Goal: Information Seeking & Learning: Learn about a topic

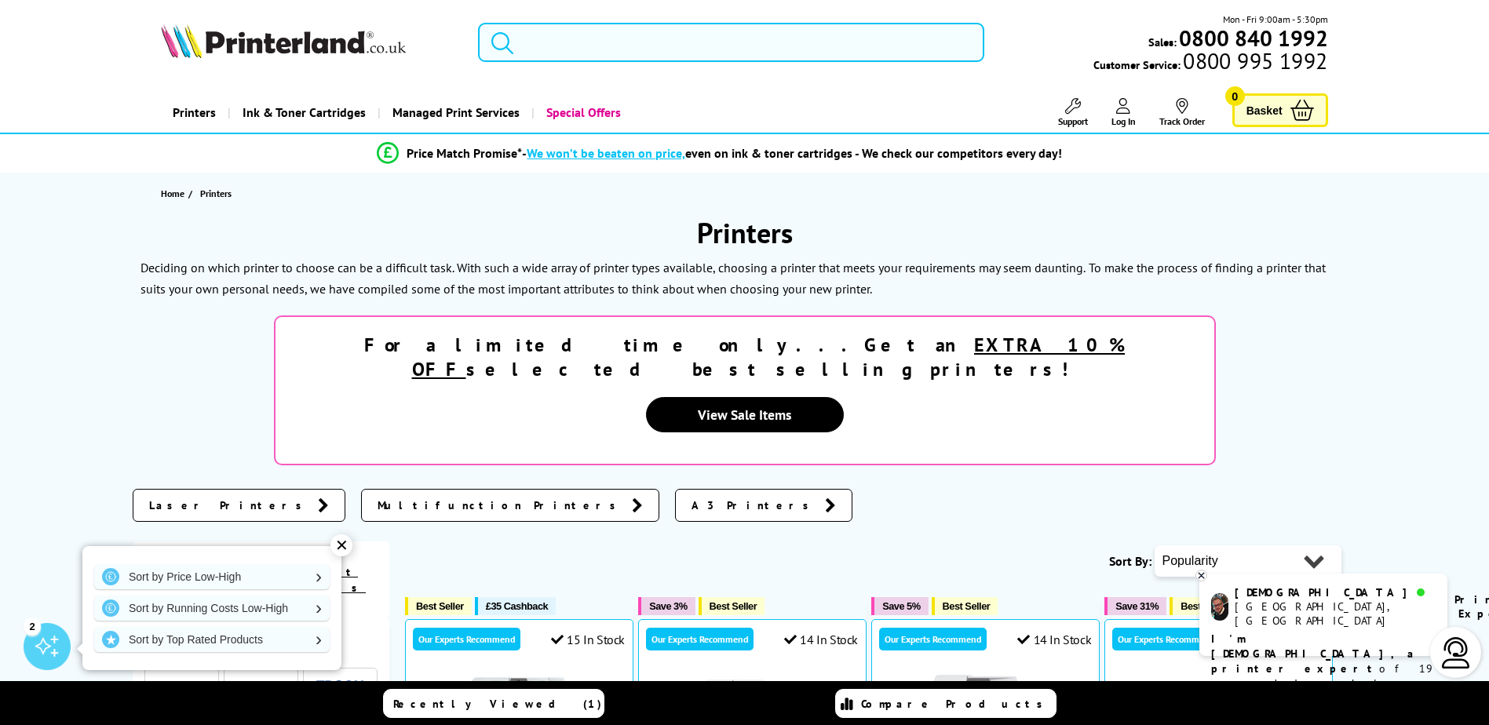
click at [611, 46] on input "search" at bounding box center [731, 42] width 506 height 39
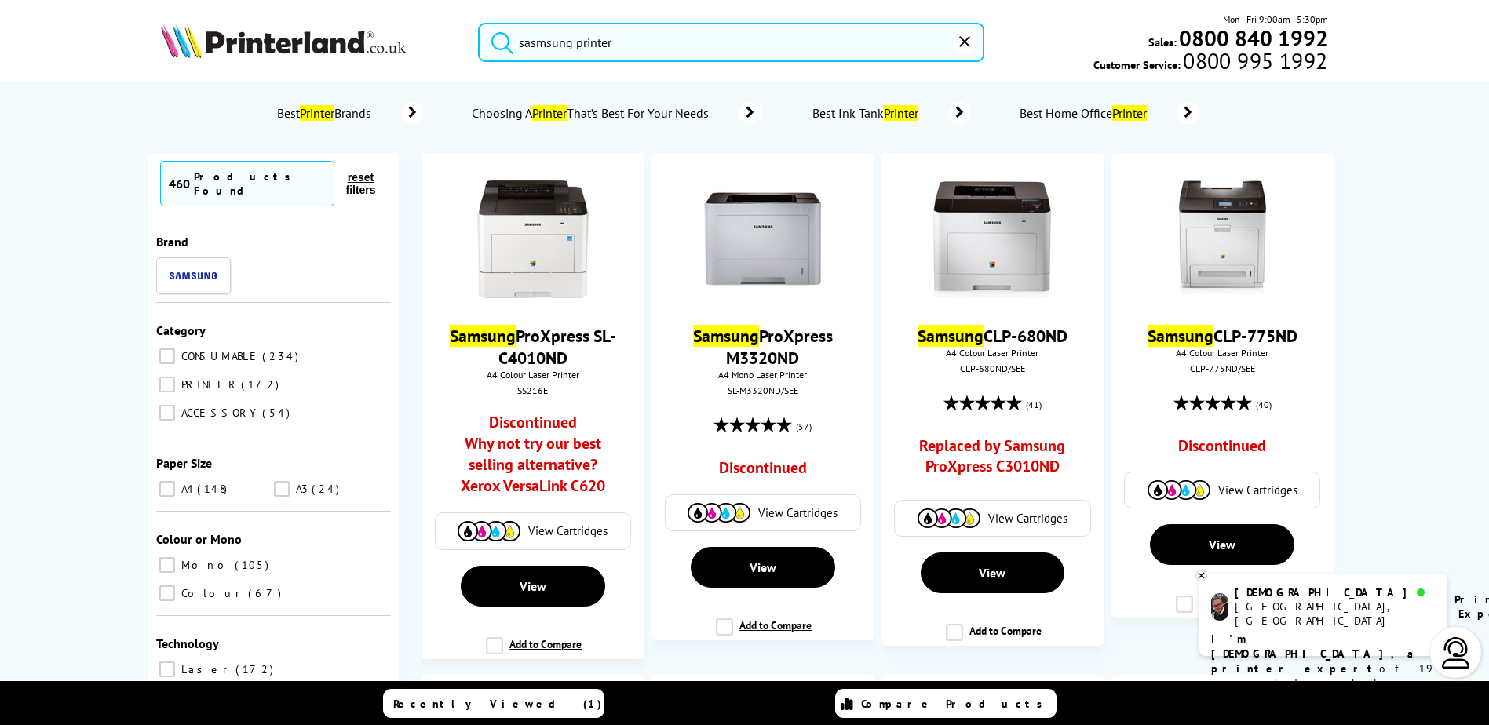
type input "sasmsung printer"
click at [479, 23] on button "submit" at bounding box center [498, 40] width 39 height 35
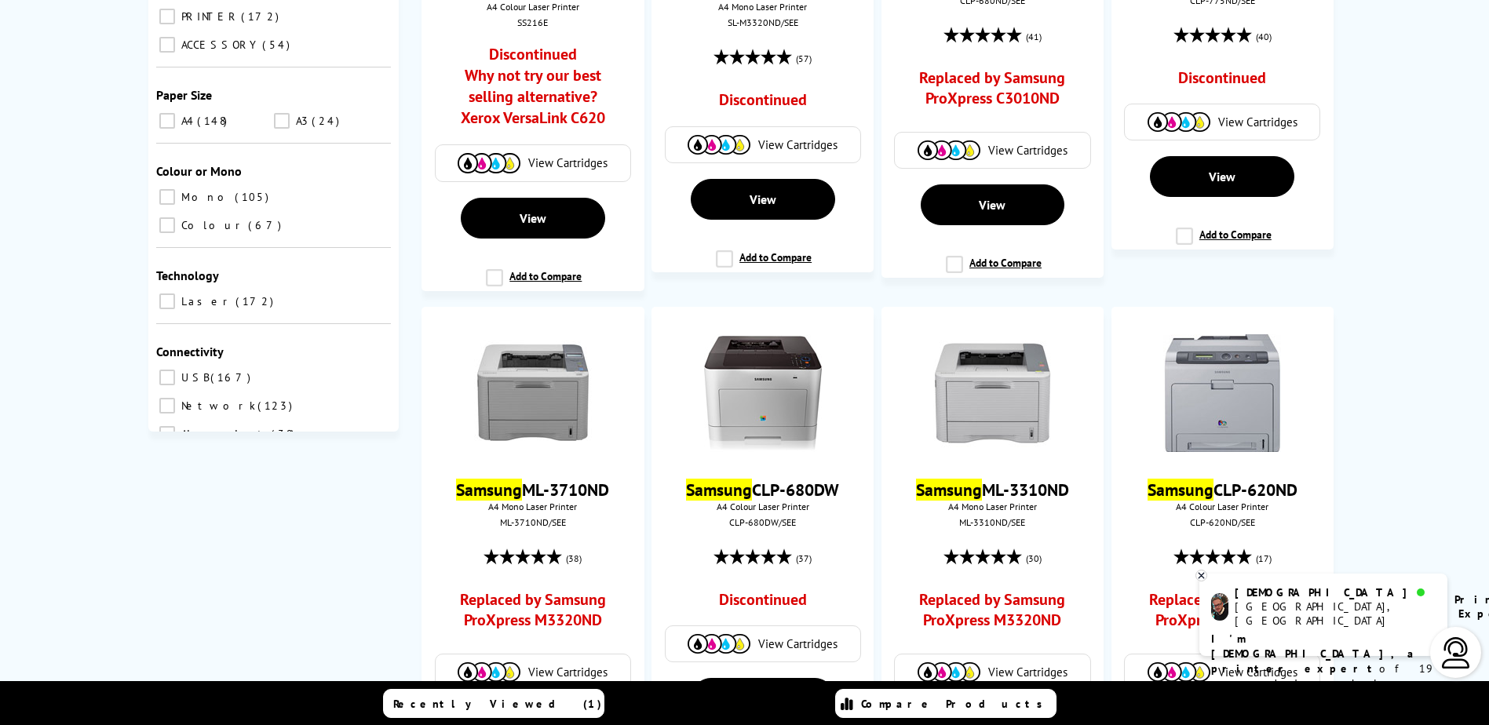
scroll to position [384, 0]
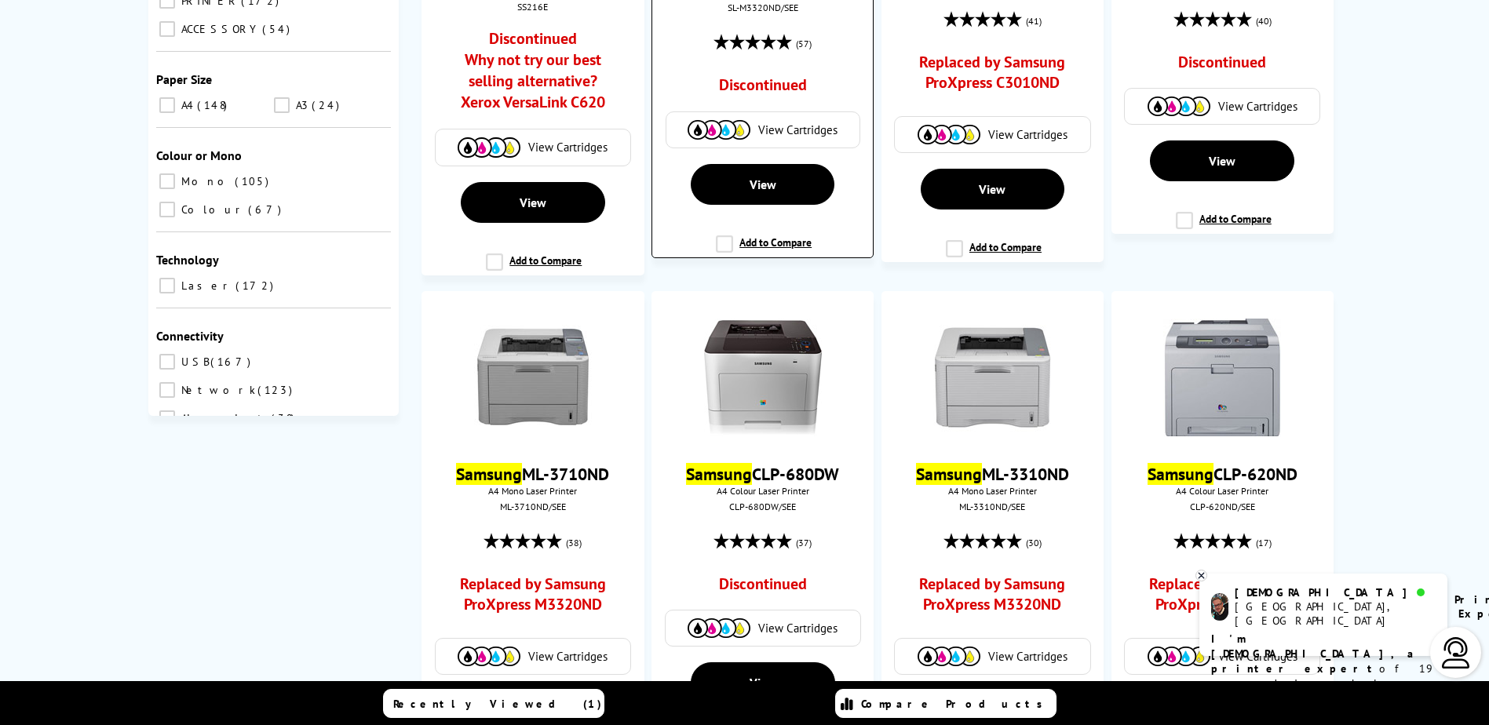
click at [819, 58] on div "(57)" at bounding box center [762, 44] width 205 height 30
click at [771, 42] on icon at bounding box center [768, 42] width 16 height 16
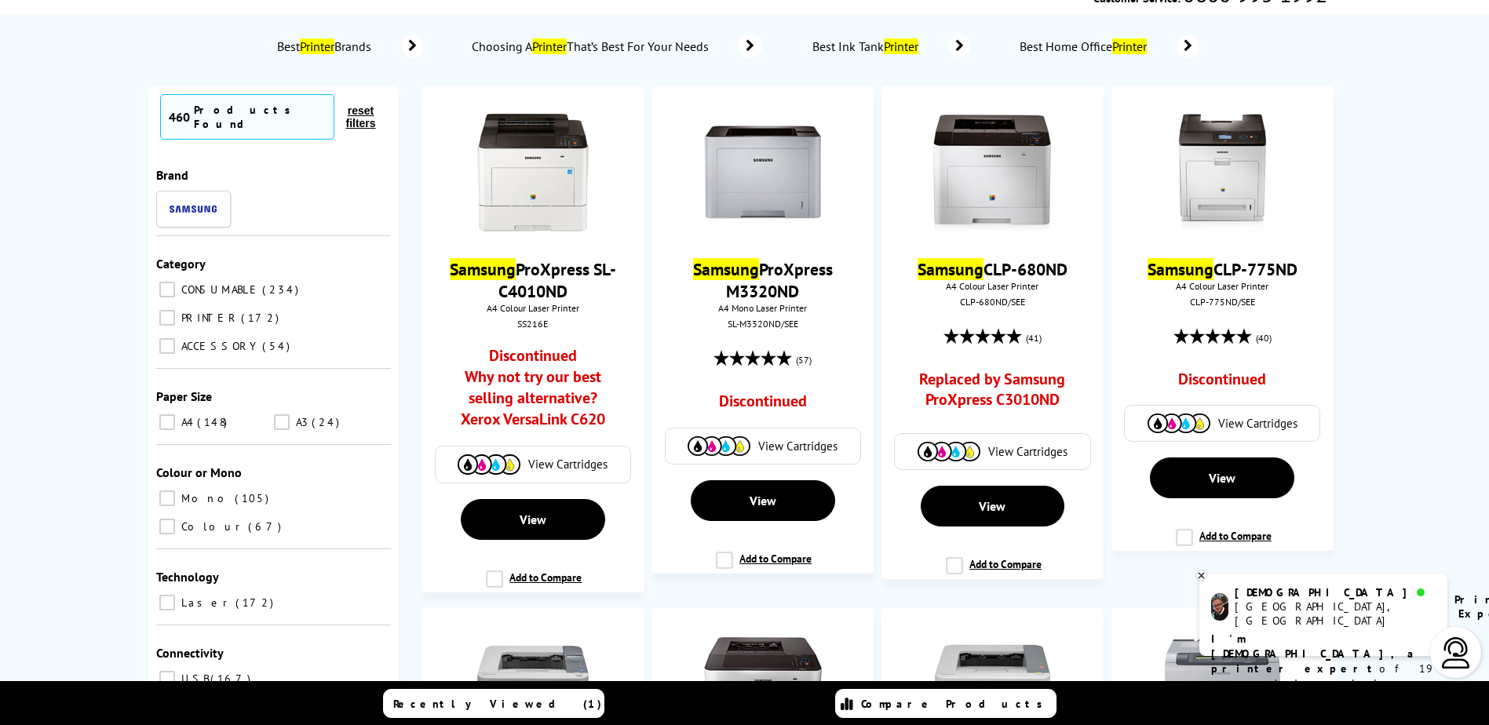
scroll to position [701, 0]
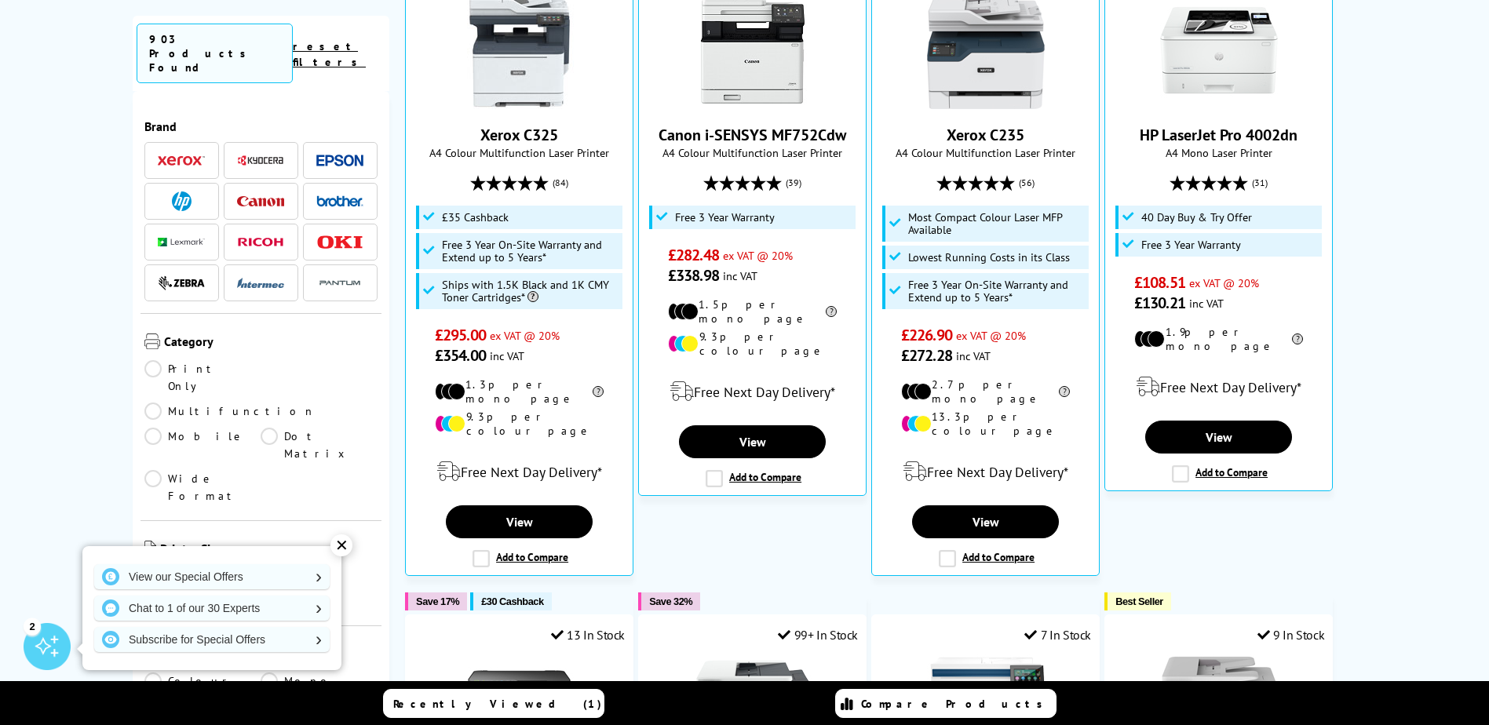
scroll to position [701, 0]
